Goal: Information Seeking & Learning: Check status

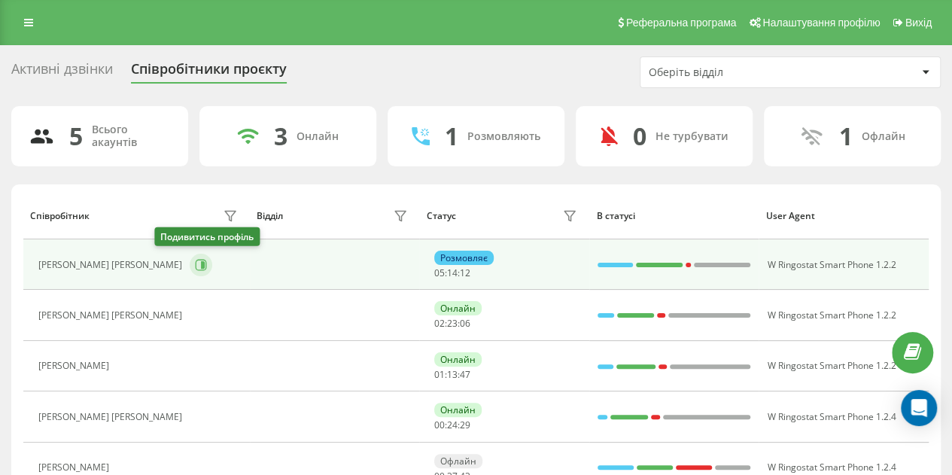
click at [195, 264] on icon at bounding box center [201, 265] width 12 height 12
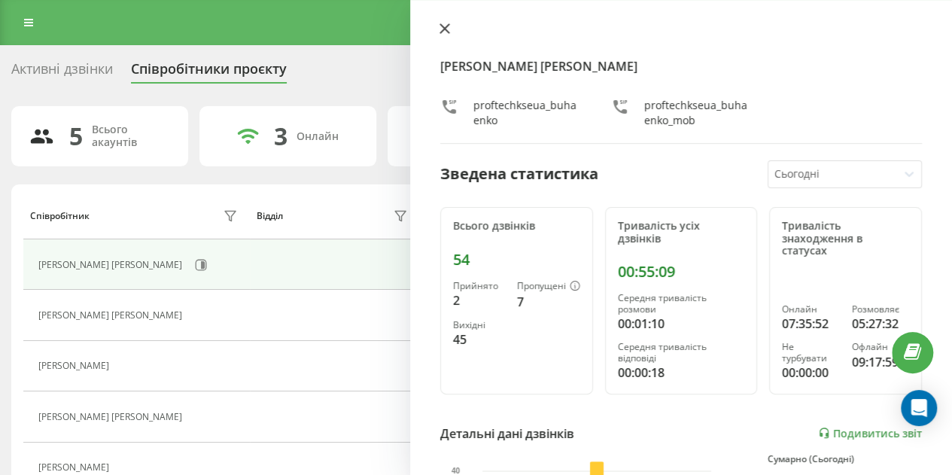
click at [444, 32] on icon at bounding box center [444, 28] width 11 height 11
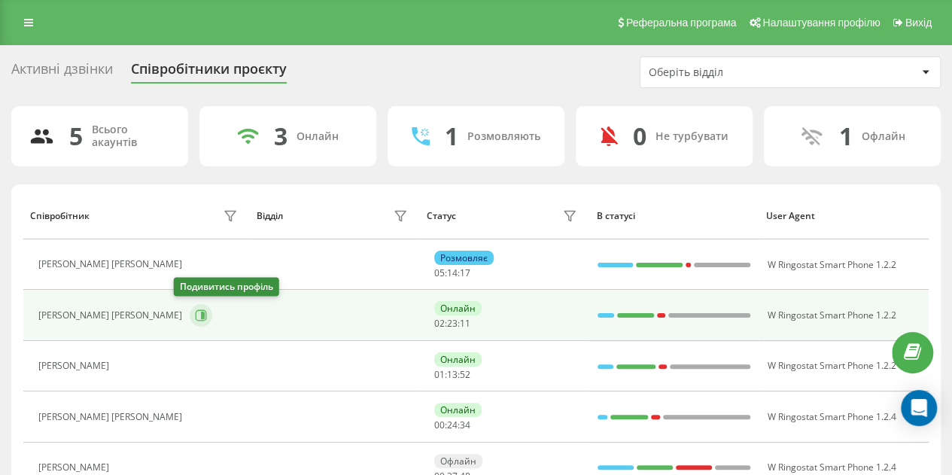
click at [196, 313] on icon at bounding box center [201, 315] width 11 height 11
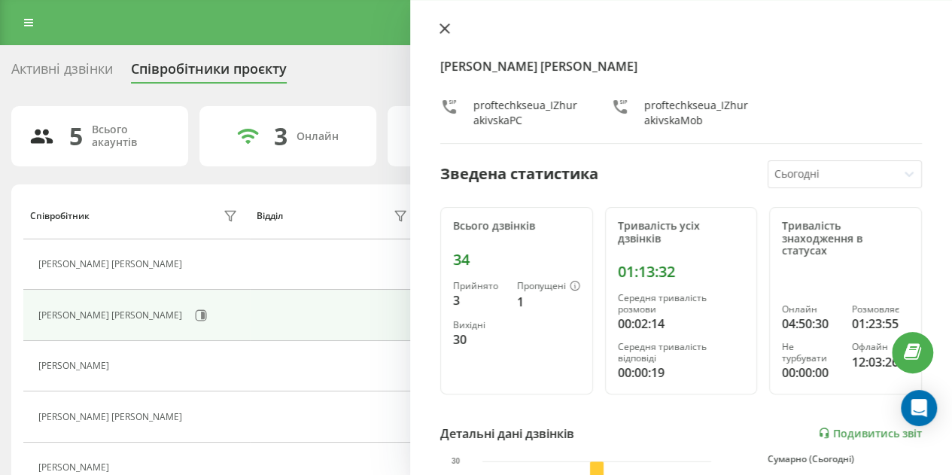
click at [445, 31] on icon at bounding box center [444, 28] width 11 height 11
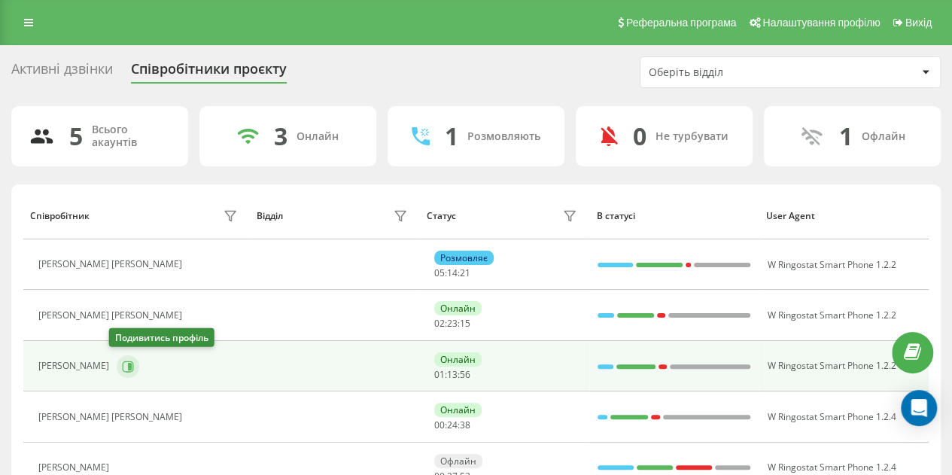
click at [128, 362] on icon at bounding box center [130, 366] width 4 height 8
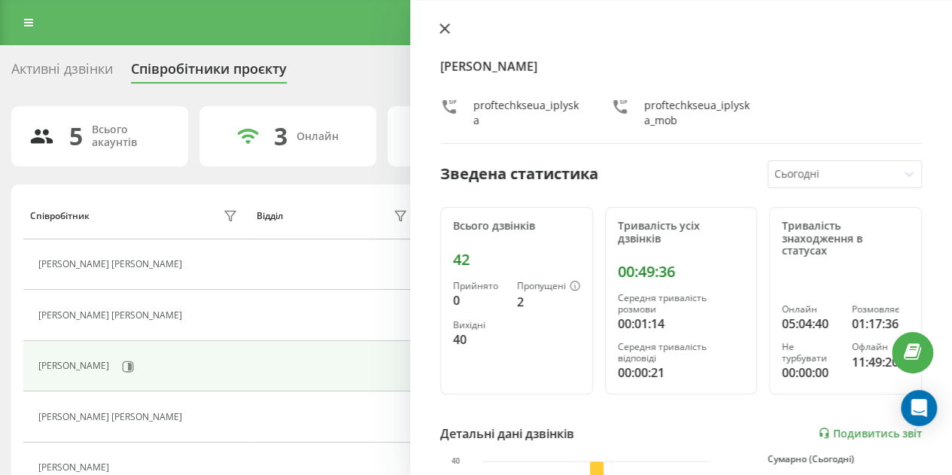
click at [446, 29] on icon at bounding box center [444, 28] width 9 height 9
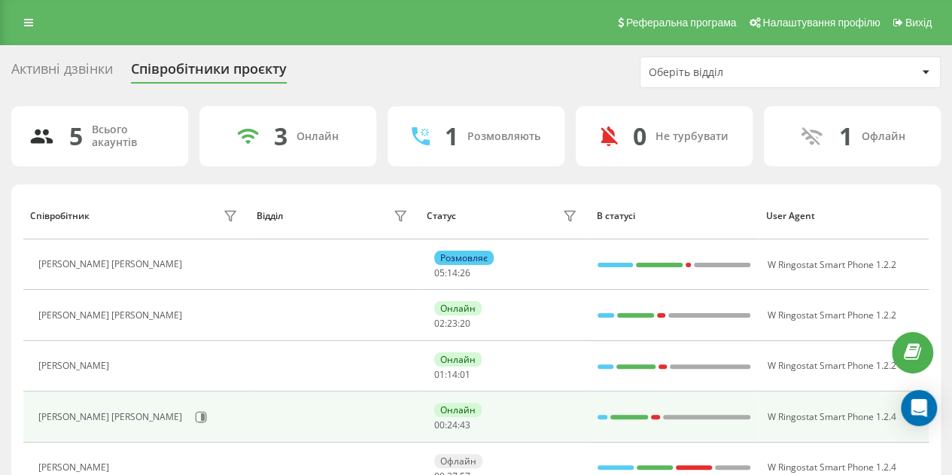
scroll to position [74, 0]
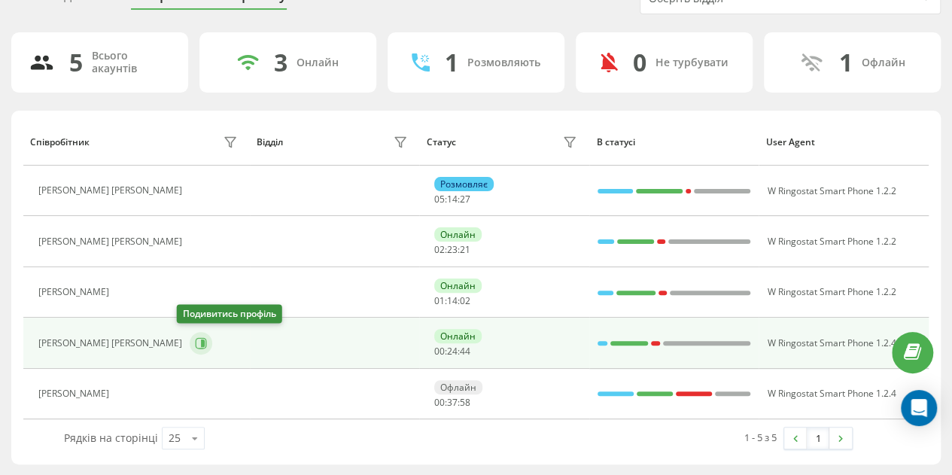
click at [201, 344] on icon at bounding box center [203, 343] width 4 height 8
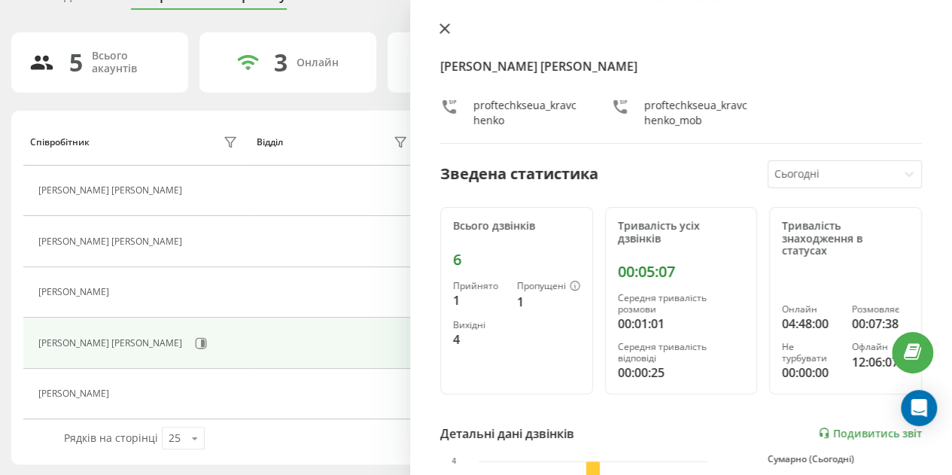
click at [442, 28] on icon at bounding box center [444, 28] width 11 height 11
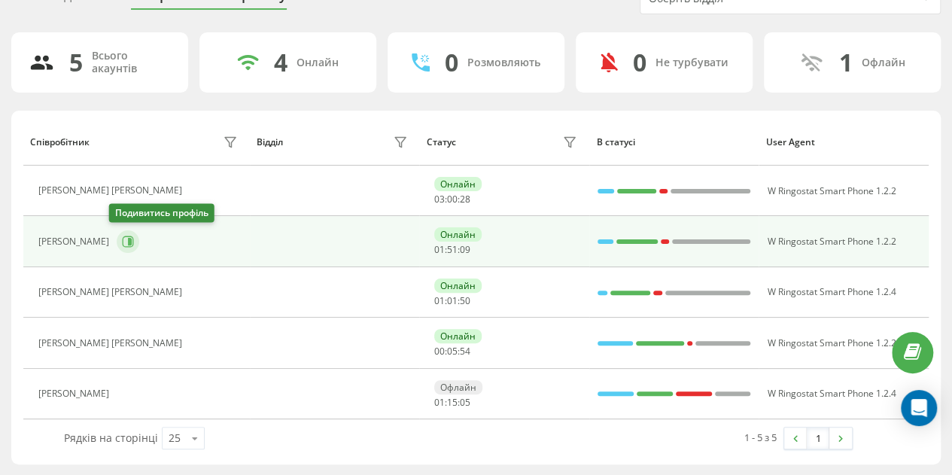
click at [122, 238] on icon at bounding box center [128, 242] width 12 height 12
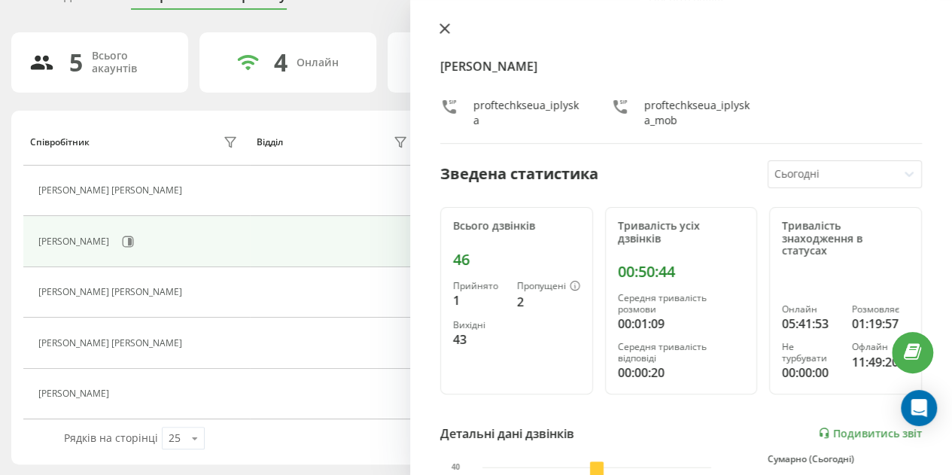
click at [450, 23] on button at bounding box center [445, 30] width 20 height 14
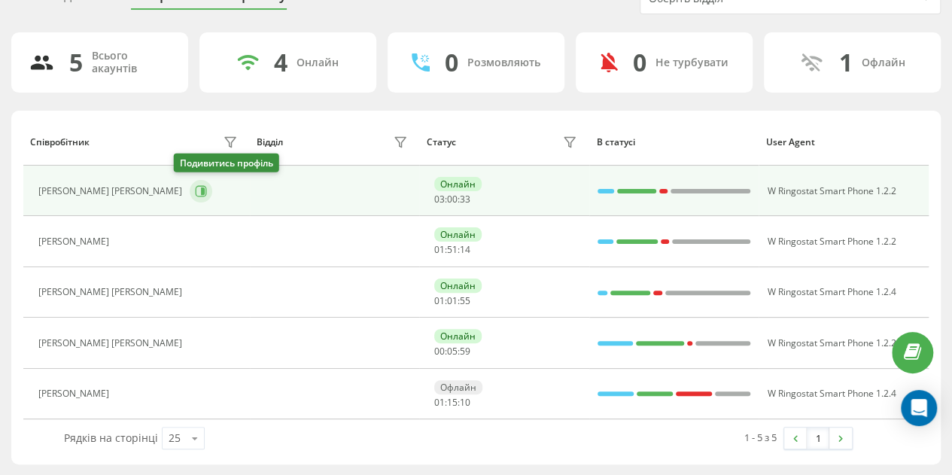
click at [190, 182] on button at bounding box center [201, 191] width 23 height 23
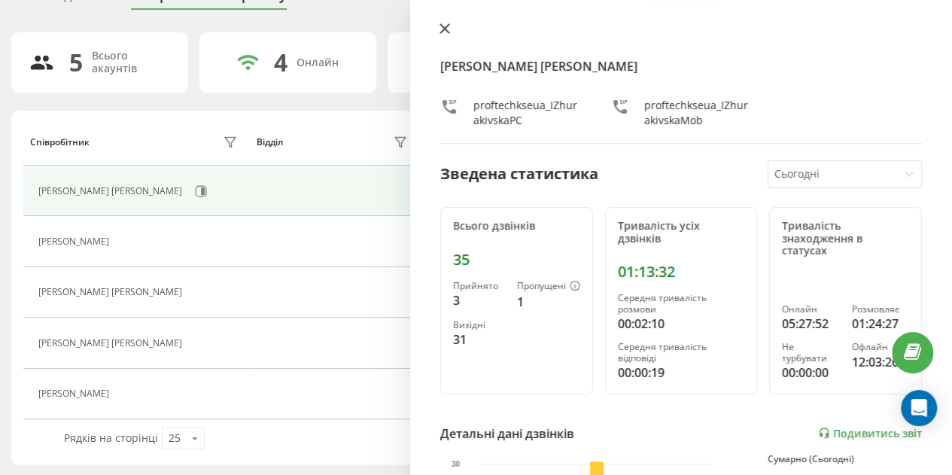
click at [443, 29] on icon at bounding box center [444, 28] width 9 height 9
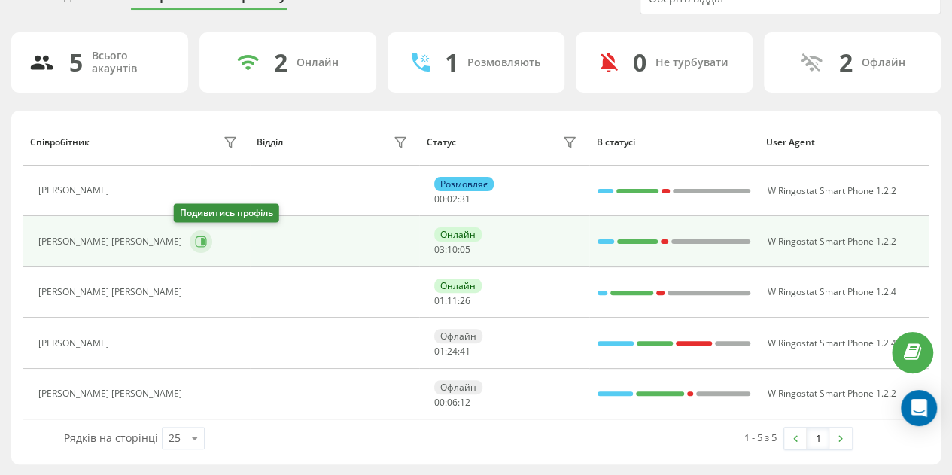
click at [195, 236] on icon at bounding box center [201, 242] width 12 height 12
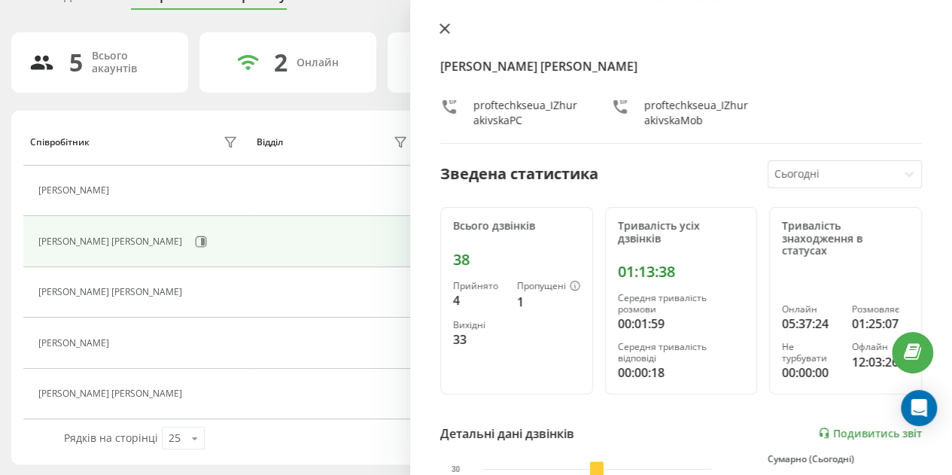
click at [442, 31] on icon at bounding box center [444, 28] width 9 height 9
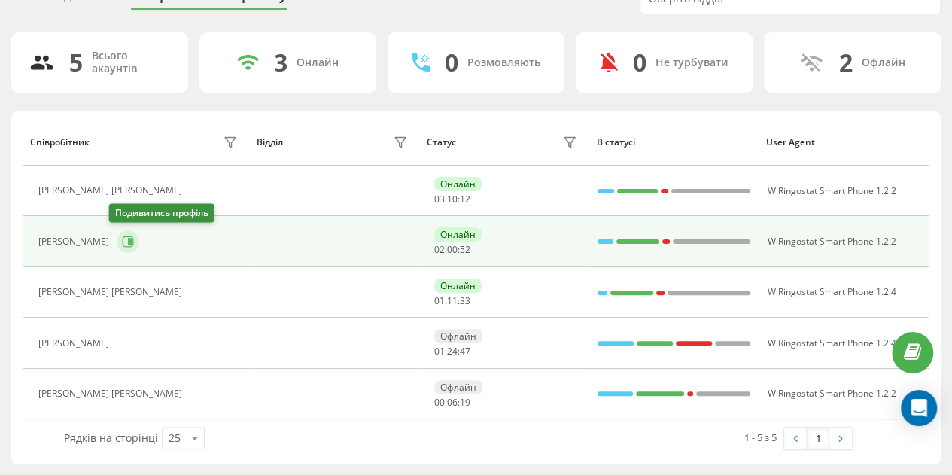
click at [117, 243] on button at bounding box center [128, 241] width 23 height 23
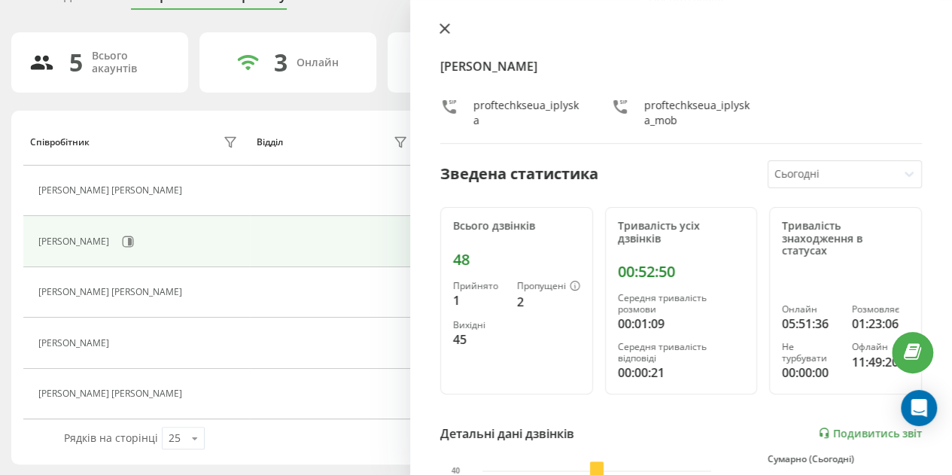
click at [445, 30] on icon at bounding box center [444, 28] width 9 height 9
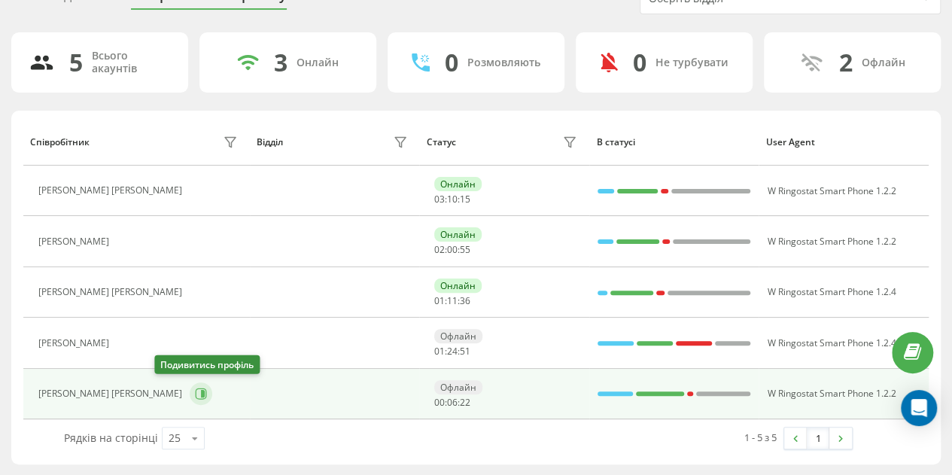
click at [196, 388] on icon at bounding box center [201, 393] width 11 height 11
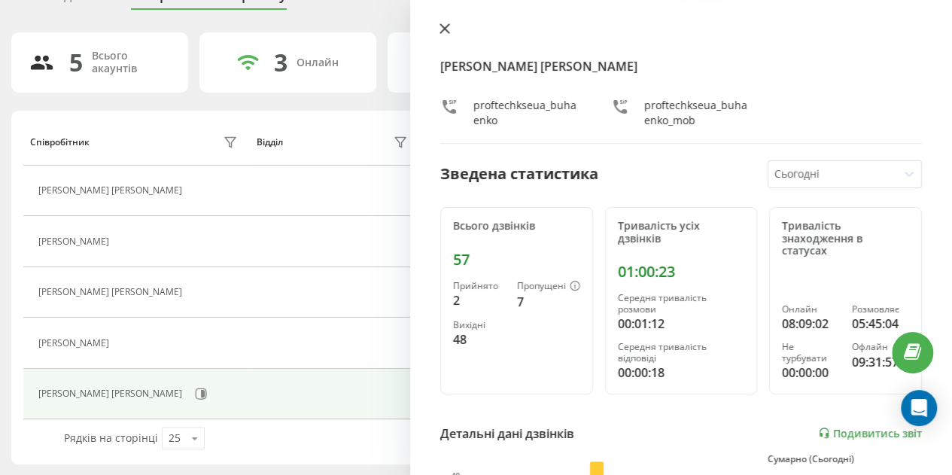
click at [446, 29] on icon at bounding box center [444, 28] width 9 height 9
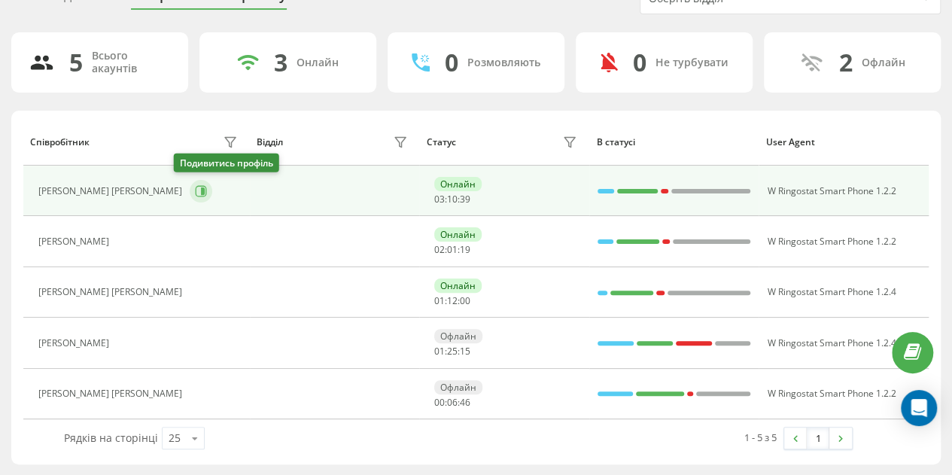
click at [195, 190] on icon at bounding box center [201, 191] width 12 height 12
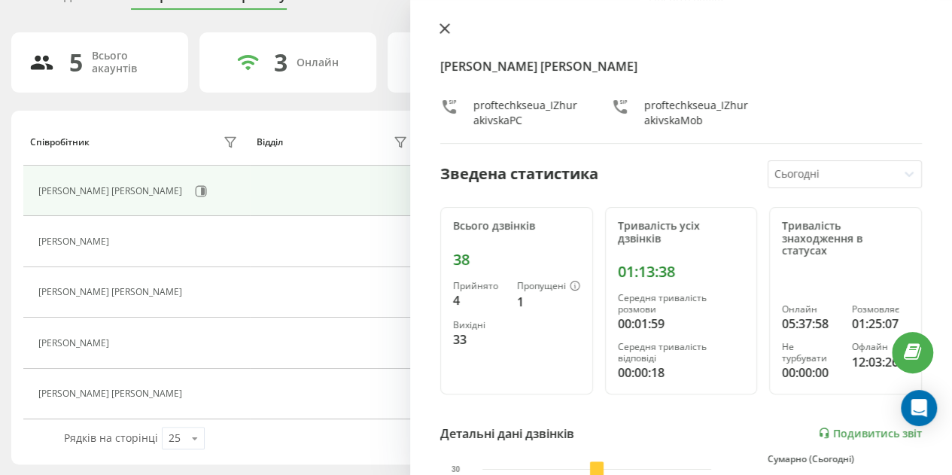
click at [441, 23] on icon at bounding box center [444, 28] width 11 height 11
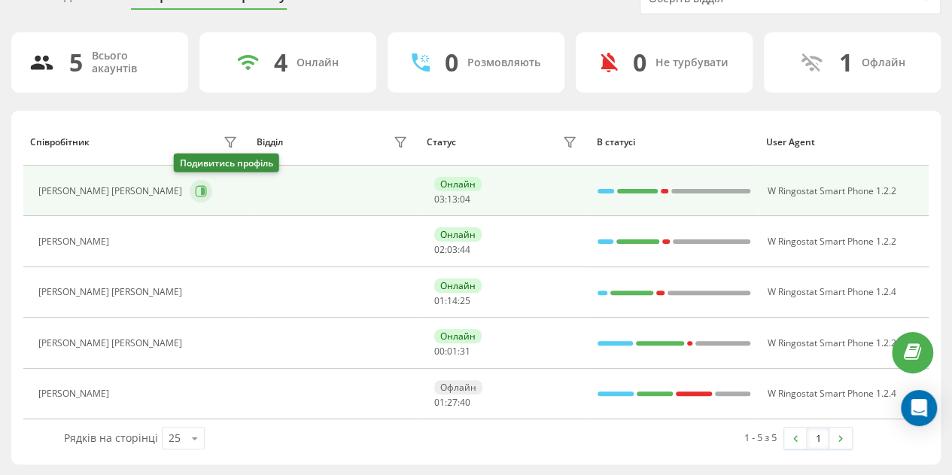
click at [191, 182] on button at bounding box center [201, 191] width 23 height 23
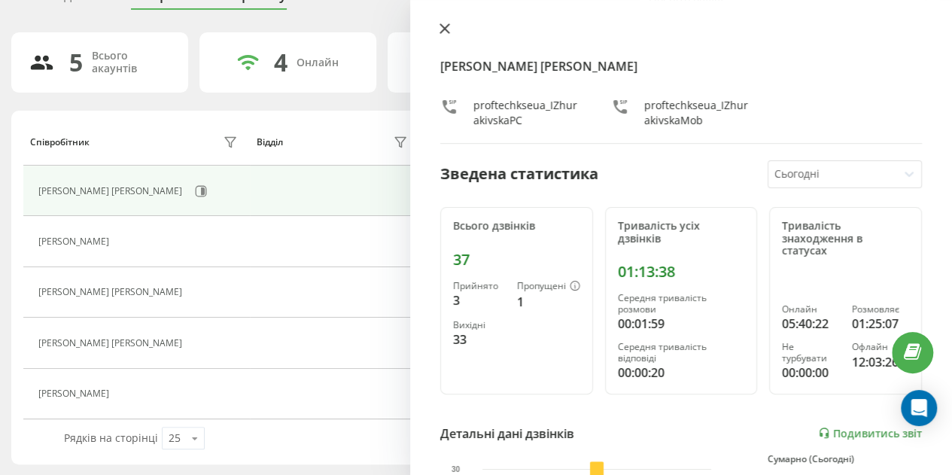
click at [445, 33] on icon at bounding box center [444, 28] width 11 height 11
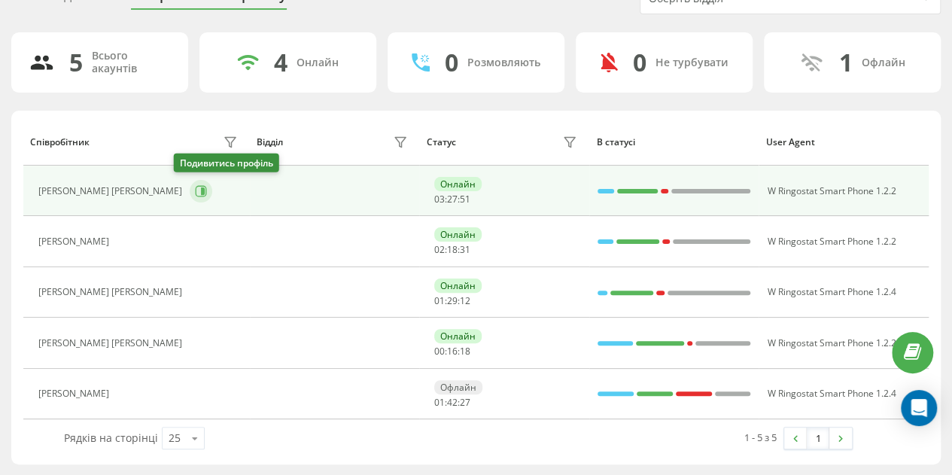
click at [195, 185] on icon at bounding box center [201, 191] width 12 height 12
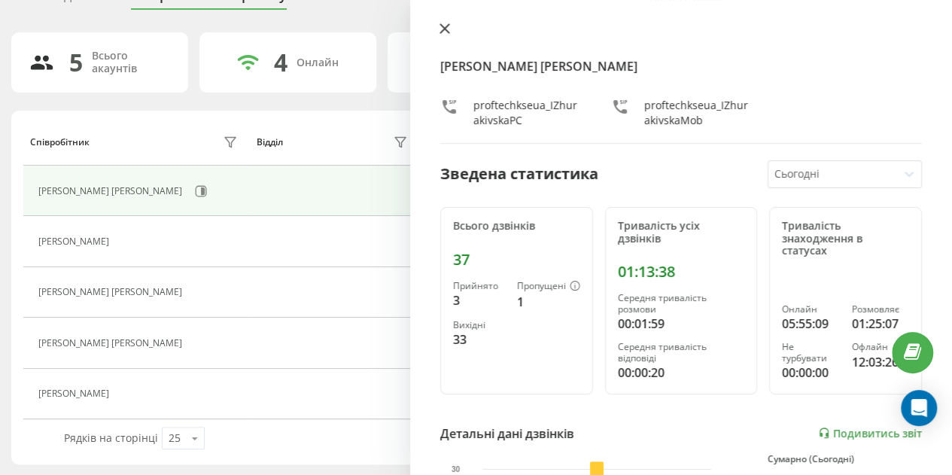
click at [440, 30] on icon at bounding box center [444, 28] width 11 height 11
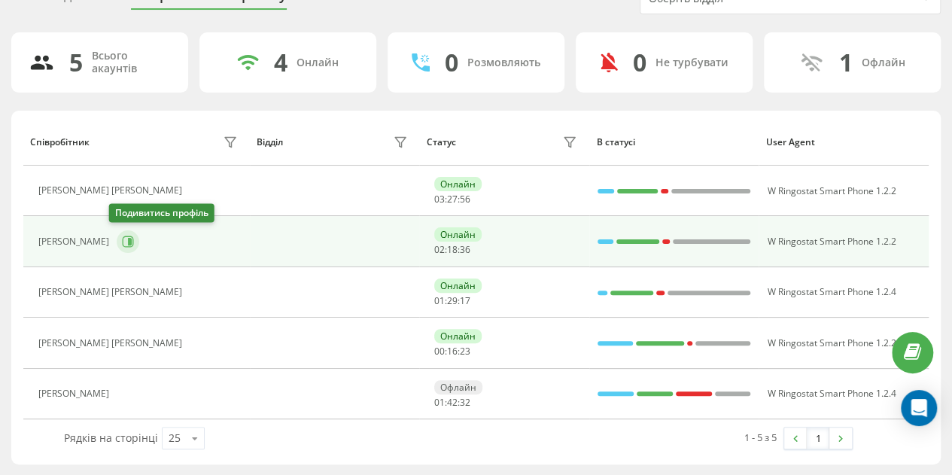
click at [124, 238] on icon at bounding box center [128, 242] width 12 height 12
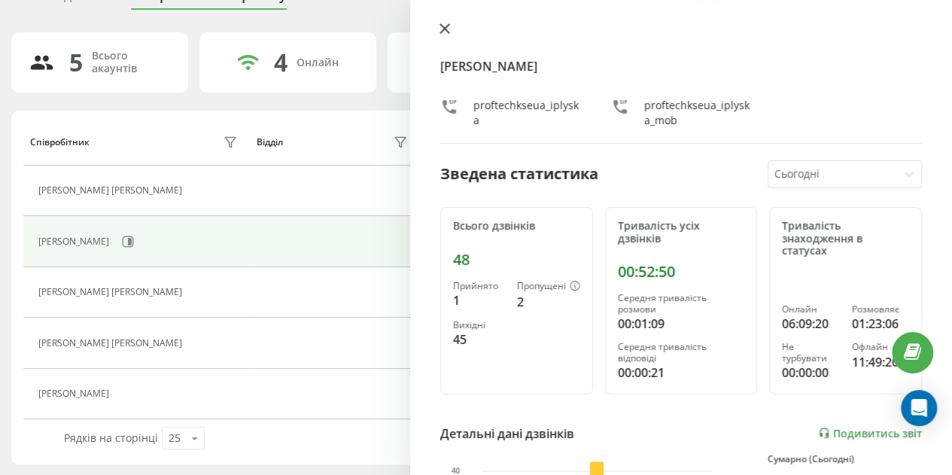
click at [441, 26] on icon at bounding box center [444, 28] width 9 height 9
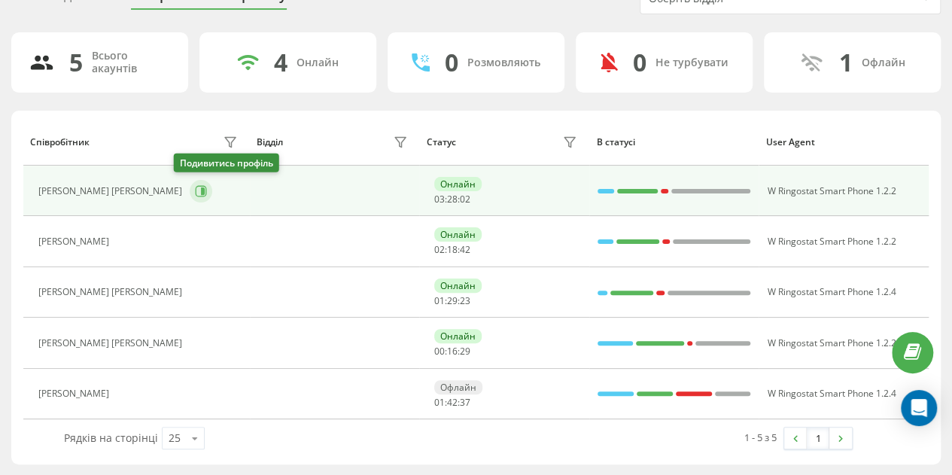
click at [195, 187] on icon at bounding box center [201, 191] width 12 height 12
